Goal: Information Seeking & Learning: Check status

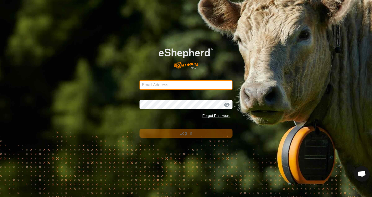
click at [188, 86] on input "Email Address" at bounding box center [185, 85] width 93 height 9
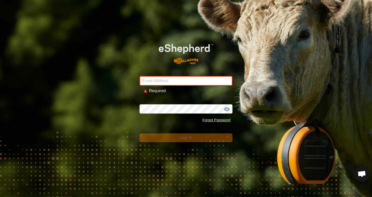
type input "[PERSON_NAME][EMAIL_ADDRESS][PERSON_NAME][DOMAIN_NAME]"
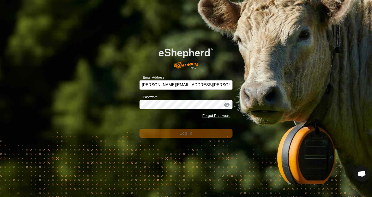
click at [229, 106] on div at bounding box center [227, 104] width 8 height 5
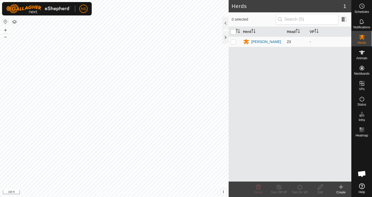
click at [235, 42] on p-checkbox at bounding box center [233, 42] width 5 height 4
checkbox input "true"
click at [235, 42] on p-checkbox at bounding box center [233, 42] width 5 height 4
checkbox input "false"
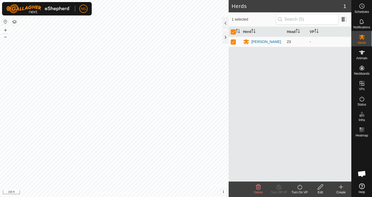
checkbox input "false"
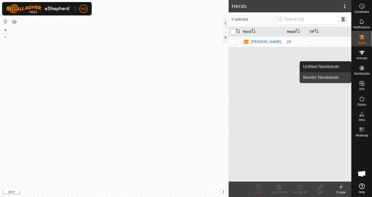
click at [332, 77] on link "Monitor Neckbands" at bounding box center [325, 78] width 51 height 10
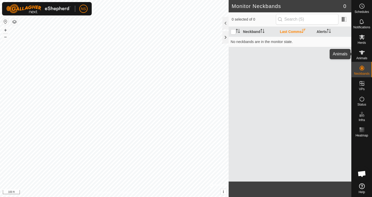
click at [360, 57] on span "Animals" at bounding box center [361, 58] width 11 height 3
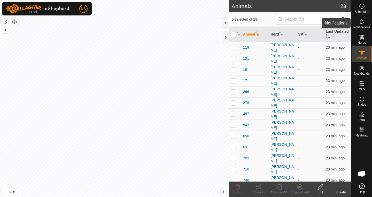
click at [363, 23] on icon at bounding box center [361, 21] width 4 height 5
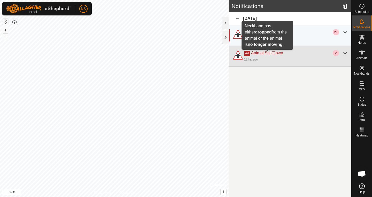
click at [277, 52] on span "Animal Still/Down" at bounding box center [267, 53] width 32 height 4
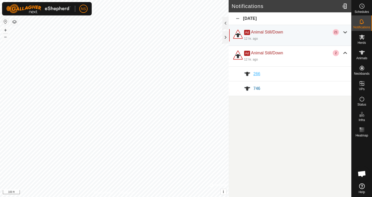
click at [255, 74] on span "266" at bounding box center [256, 74] width 7 height 4
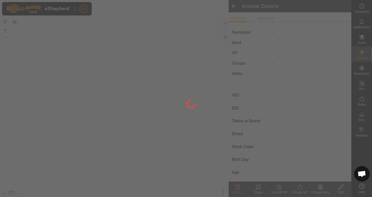
type input "266"
type input "-"
type input "266"
type input "Beefmaster"
type input "-"
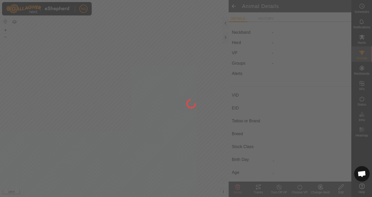
type input "03/2022"
type input "3 years 7 months"
type input "Pregnant"
type input "0 kg"
type input "-"
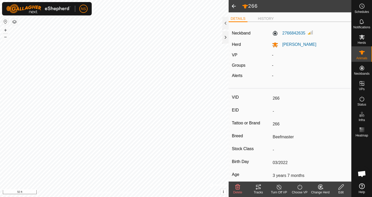
click at [235, 9] on span at bounding box center [233, 6] width 10 height 12
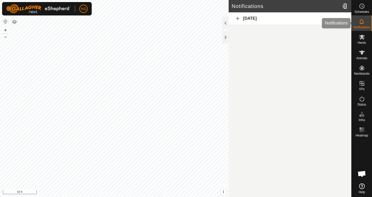
click at [360, 22] on icon at bounding box center [362, 22] width 6 height 6
click at [238, 19] on div "Yesterday" at bounding box center [289, 18] width 123 height 13
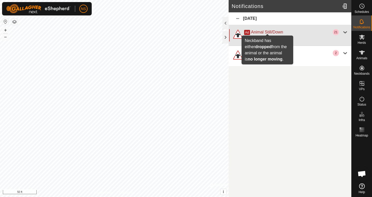
click at [269, 31] on span "Animal Still/Down" at bounding box center [267, 32] width 32 height 4
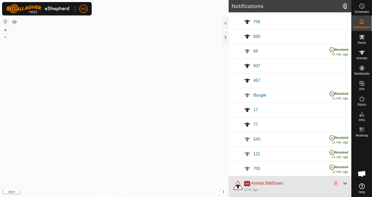
scroll to position [178, 0]
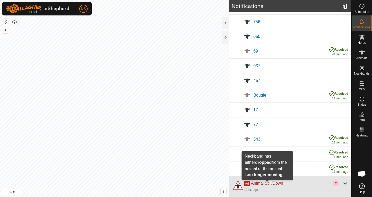
click at [272, 183] on span "Animal Still/Down" at bounding box center [267, 183] width 32 height 4
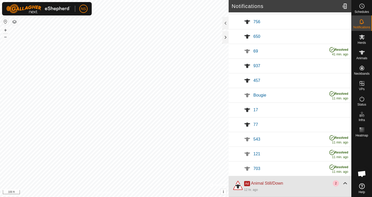
click at [272, 183] on span "Animal Still/Down" at bounding box center [267, 183] width 32 height 4
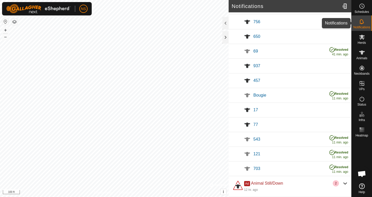
click at [363, 26] on span "Notifications" at bounding box center [361, 27] width 17 height 3
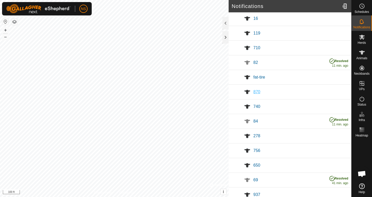
scroll to position [0, 0]
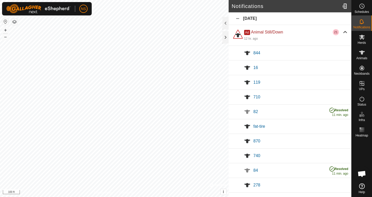
click at [246, 16] on div "Yesterday" at bounding box center [289, 18] width 123 height 13
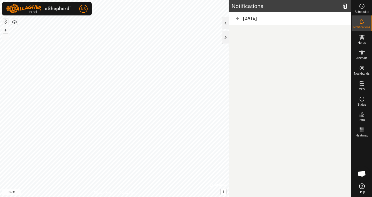
click at [246, 16] on div "Yesterday" at bounding box center [289, 18] width 123 height 13
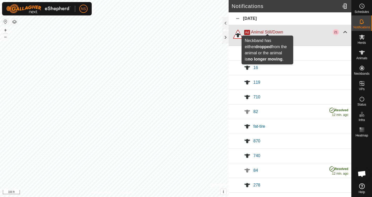
click at [255, 30] on span "Animal Still/Down" at bounding box center [267, 32] width 32 height 4
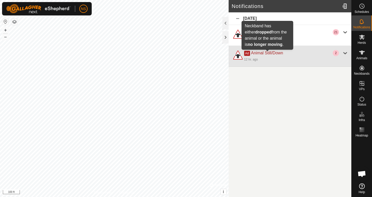
click at [259, 54] on span "Animal Still/Down" at bounding box center [267, 53] width 32 height 4
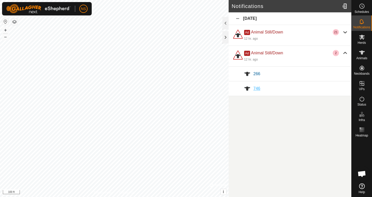
click at [258, 89] on span "746" at bounding box center [256, 88] width 7 height 4
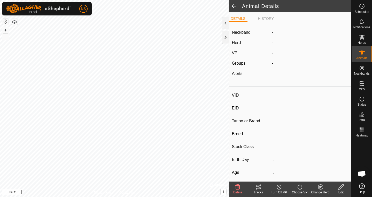
type input "746"
type input "-"
type input "746"
type input "Beefmaster"
type input "cow"
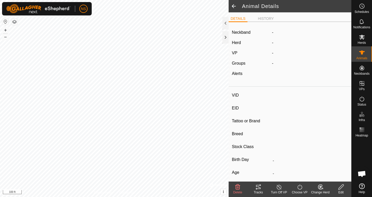
type input "04/2017"
type input "8 years 7 months"
type input "Pregnant"
type input "0 kg"
type input "-"
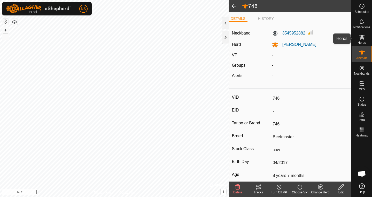
click at [364, 40] on icon at bounding box center [362, 37] width 6 height 6
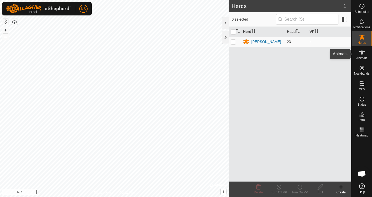
click at [363, 56] on es-animals-svg-icon at bounding box center [361, 53] width 9 height 8
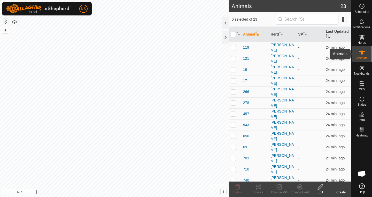
click at [363, 56] on es-animals-svg-icon at bounding box center [361, 53] width 9 height 8
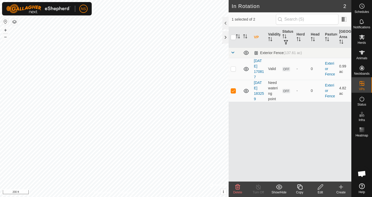
click at [14, 23] on button "button" at bounding box center [14, 22] width 6 height 6
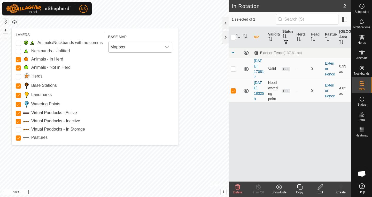
click at [165, 48] on icon "dropdown trigger" at bounding box center [167, 47] width 4 height 4
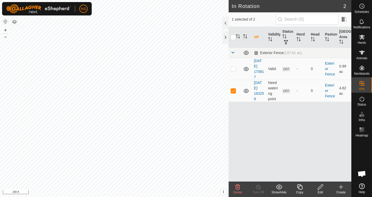
click at [5, 22] on button "button" at bounding box center [5, 22] width 6 height 6
